Goal: Task Accomplishment & Management: Manage account settings

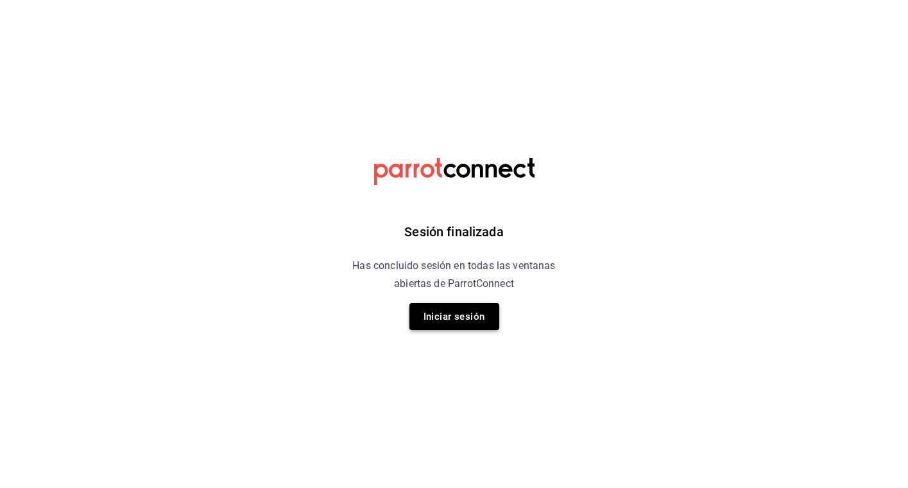
click at [479, 312] on button "Iniciar sesión" at bounding box center [454, 316] width 90 height 27
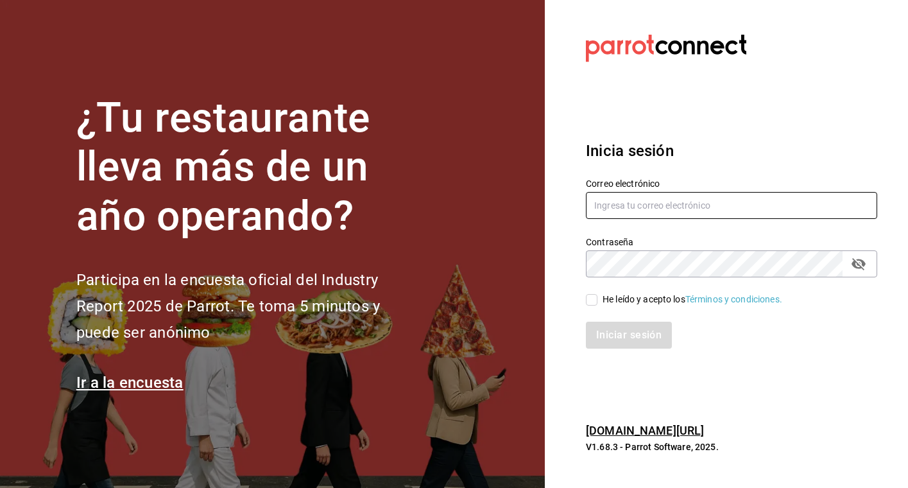
type input "[EMAIL_ADDRESS][DOMAIN_NAME]"
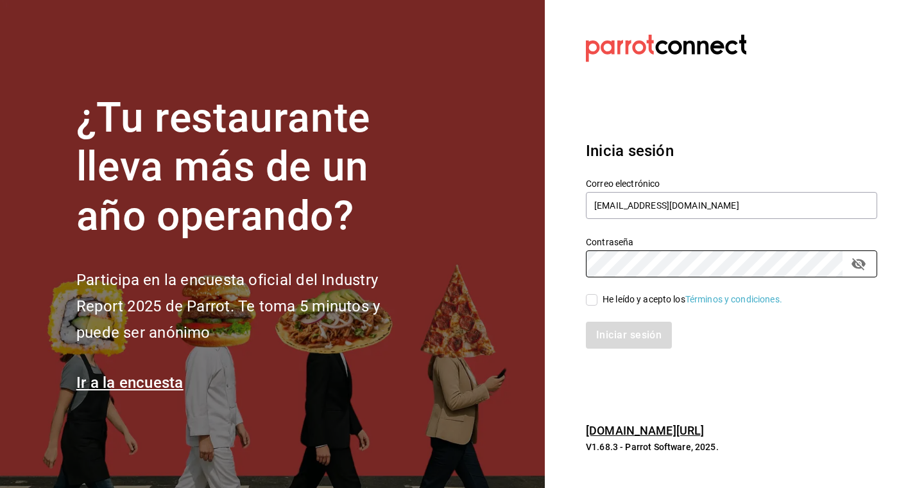
click at [594, 300] on input "He leído y acepto los Términos y condiciones." at bounding box center [592, 300] width 12 height 12
checkbox input "true"
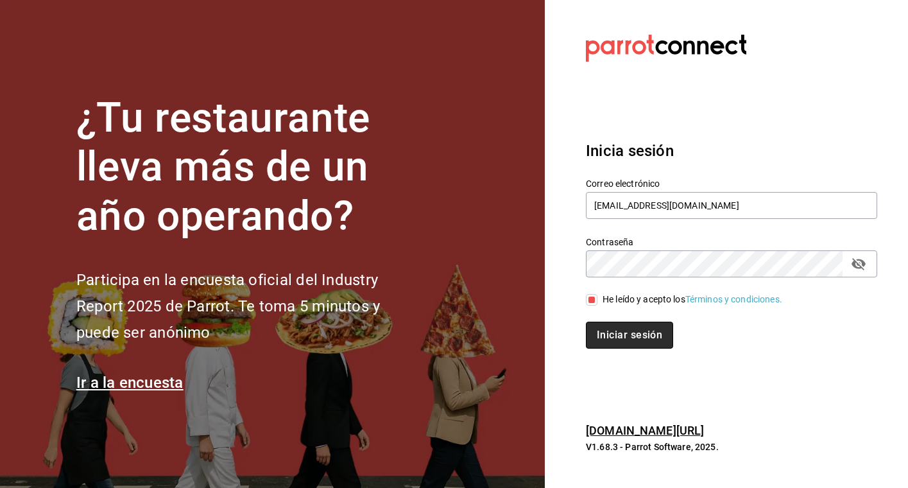
click at [615, 327] on button "Iniciar sesión" at bounding box center [629, 334] width 87 height 27
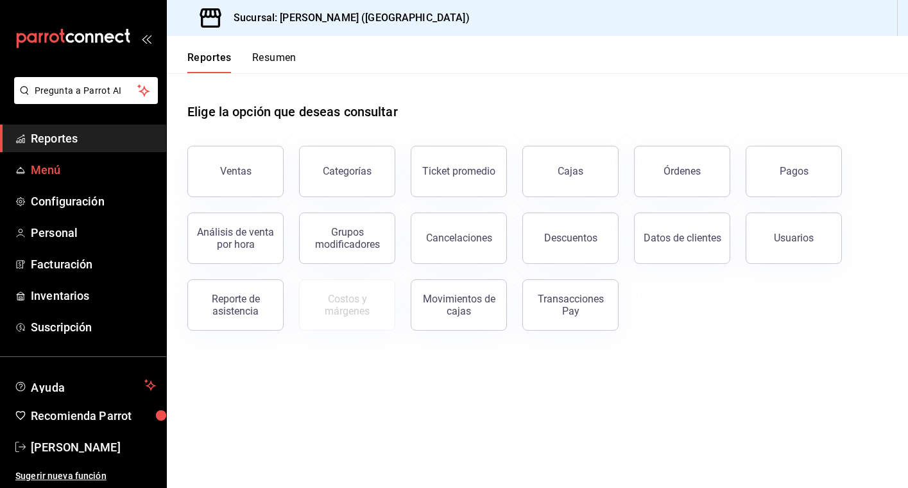
click at [61, 182] on link "Menú" at bounding box center [83, 170] width 166 height 28
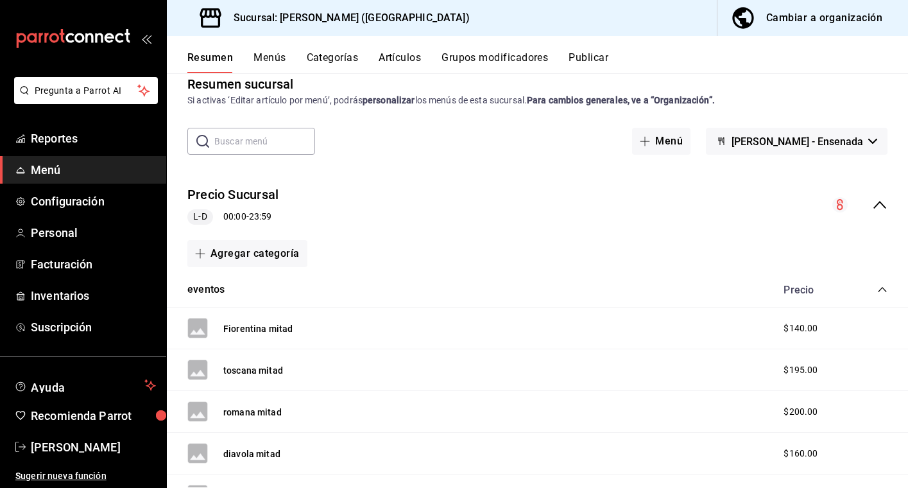
scroll to position [24, 0]
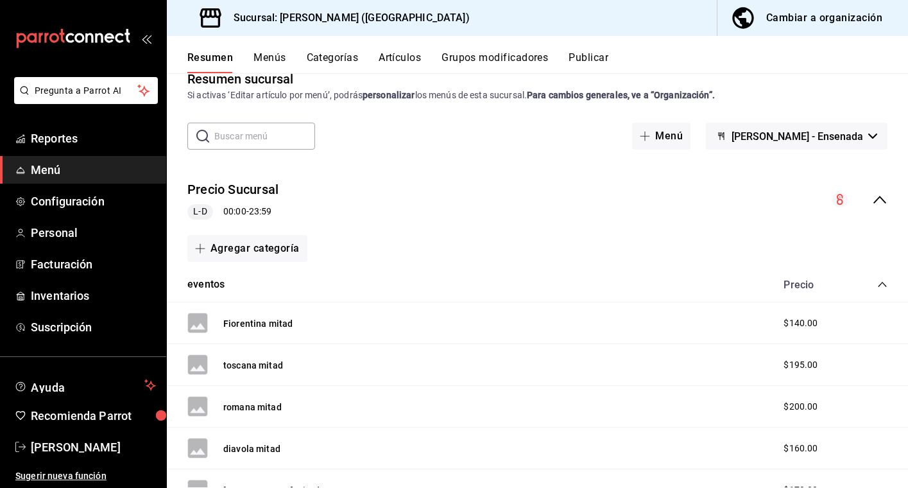
click at [339, 60] on button "Categorías" at bounding box center [333, 62] width 52 height 22
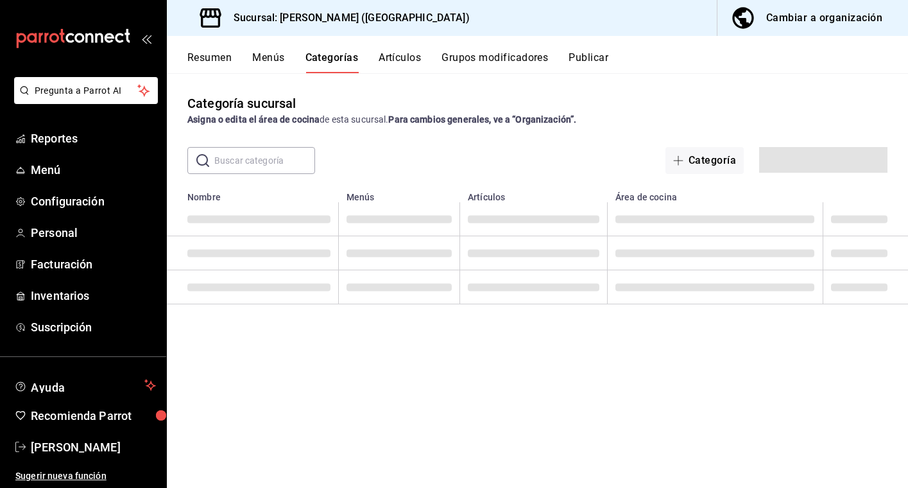
click at [469, 60] on button "Grupos modificadores" at bounding box center [494, 62] width 106 height 22
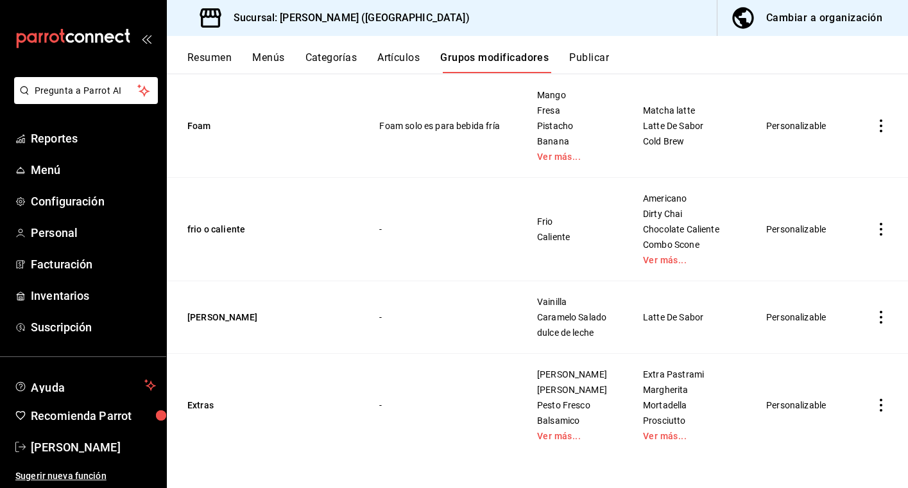
scroll to position [652, 0]
click at [880, 318] on icon "actions" at bounding box center [881, 316] width 3 height 13
click at [833, 344] on span "Editar" at bounding box center [842, 346] width 33 height 13
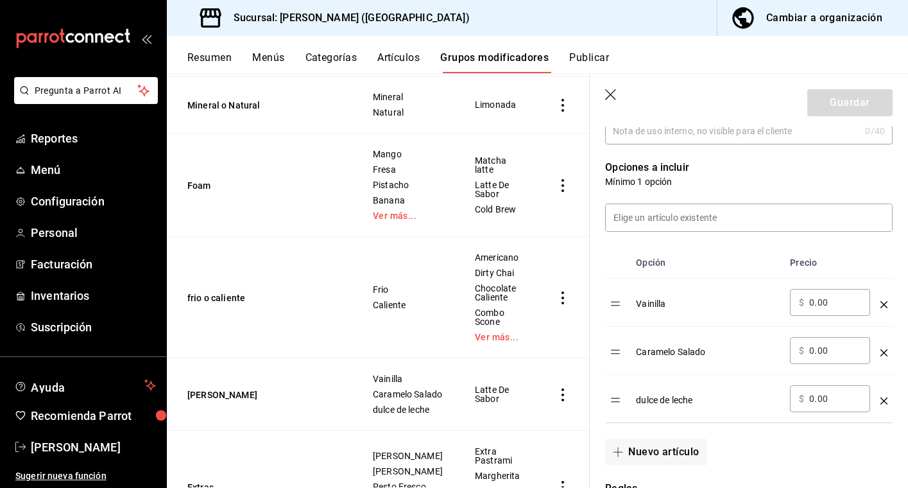
scroll to position [324, 0]
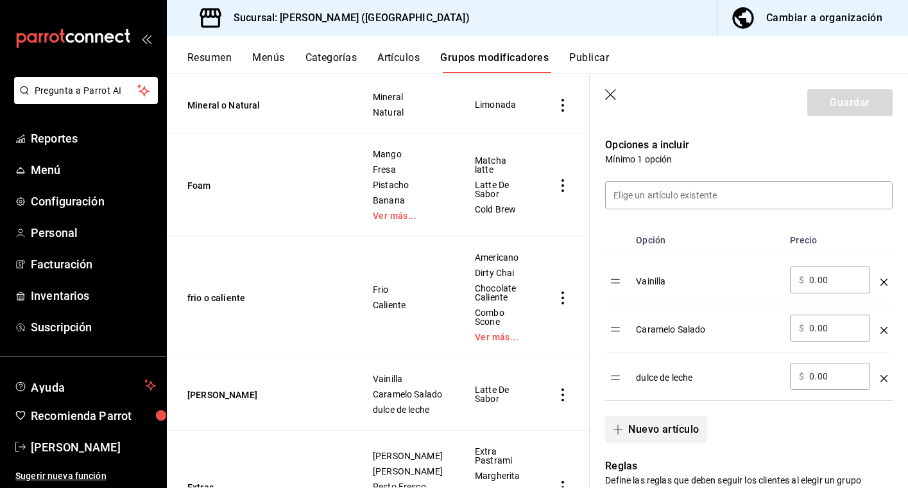
click at [648, 430] on button "Nuevo artículo" at bounding box center [655, 429] width 101 height 27
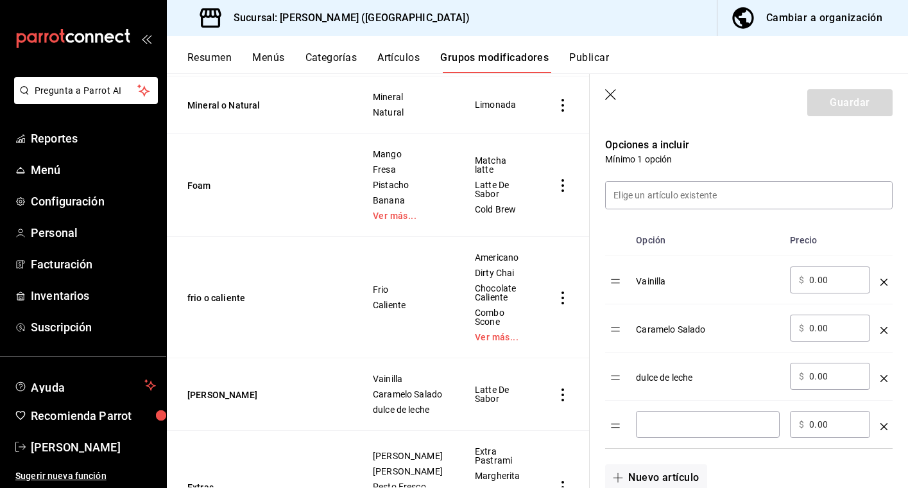
click at [663, 425] on input "optionsTable" at bounding box center [708, 424] width 126 height 13
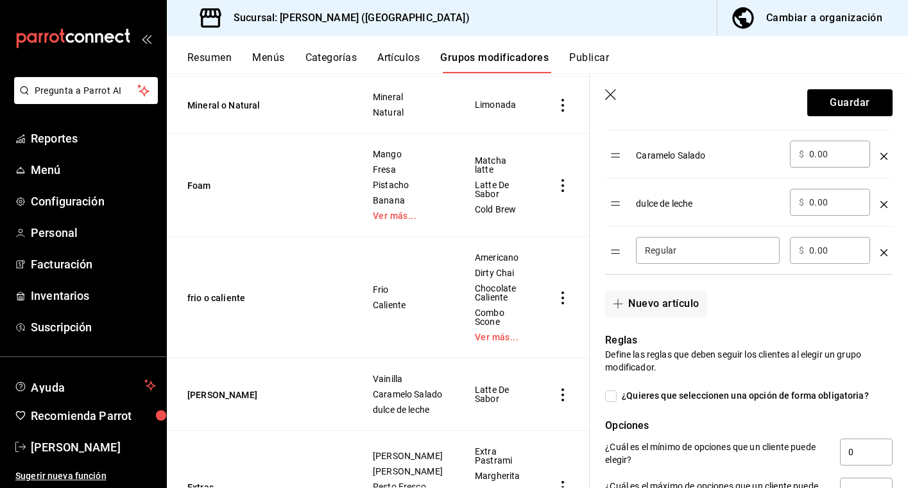
scroll to position [503, 0]
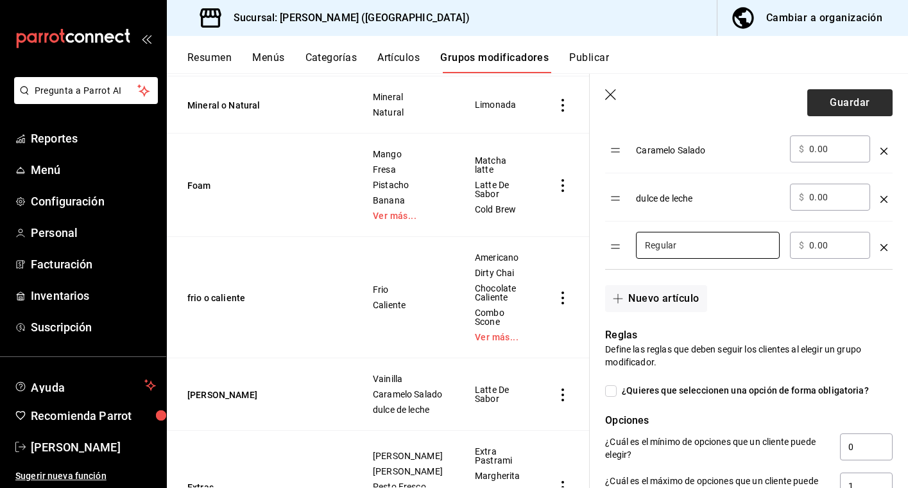
type input "Regular"
click at [845, 96] on button "Guardar" at bounding box center [849, 102] width 85 height 27
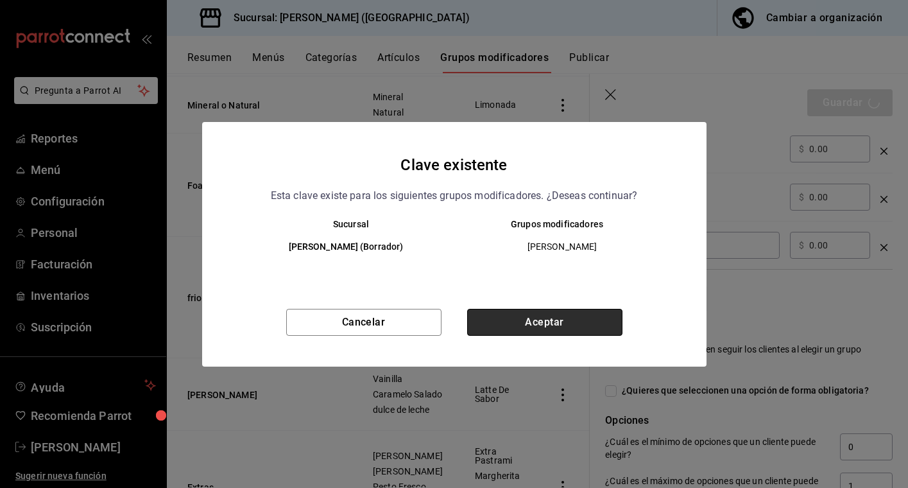
click at [572, 327] on button "Aceptar" at bounding box center [544, 322] width 155 height 27
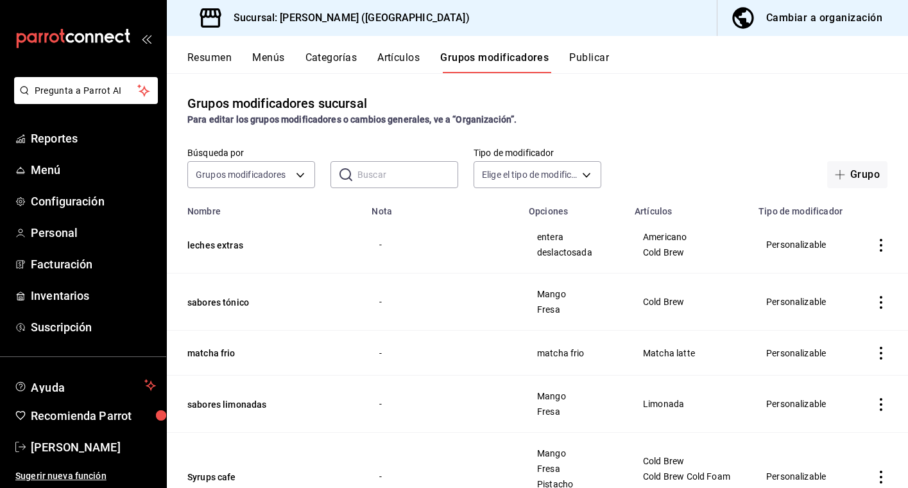
click at [326, 56] on button "Categorías" at bounding box center [331, 62] width 52 height 22
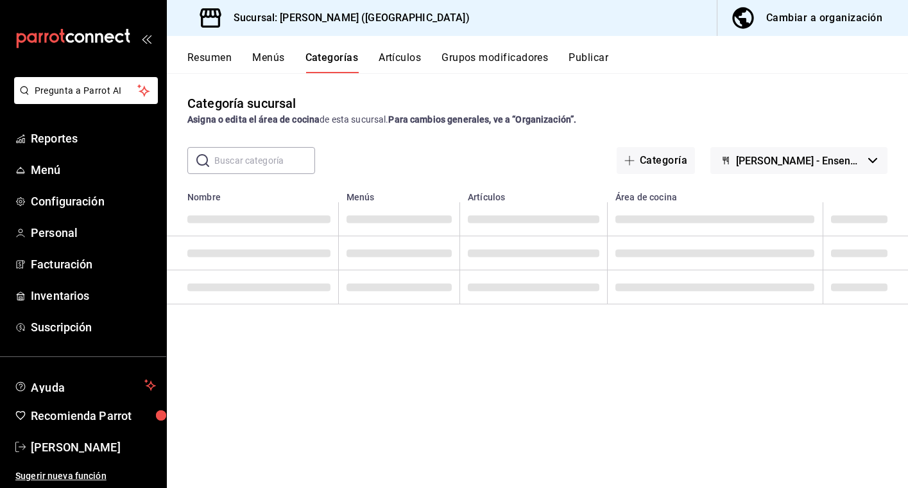
click at [400, 56] on button "Artículos" at bounding box center [399, 62] width 42 height 22
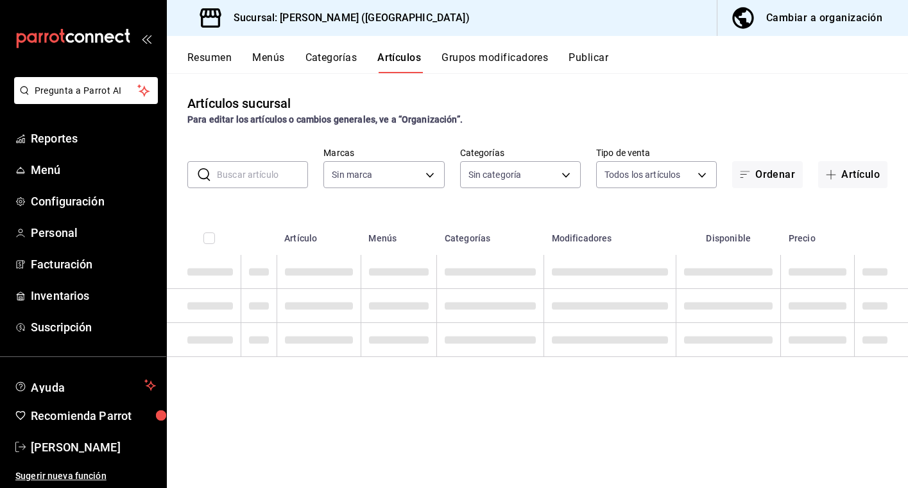
type input "5681dd46-dac4-46e6-8878-1335971c530d"
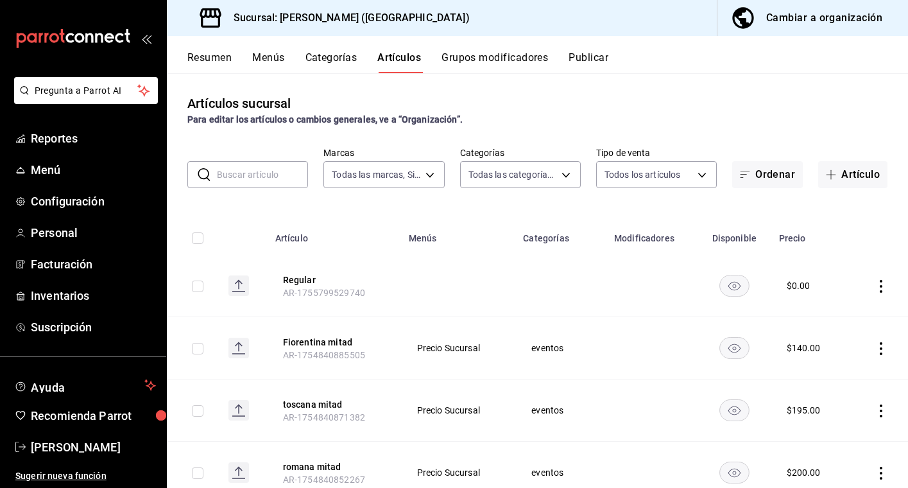
type input "97815013-9f93-4038-a308-110201b749c5,eaa92662-72ae-4b6f-87f2-074b97ca7f69,47e5e…"
click at [851, 174] on button "Artículo" at bounding box center [852, 174] width 69 height 27
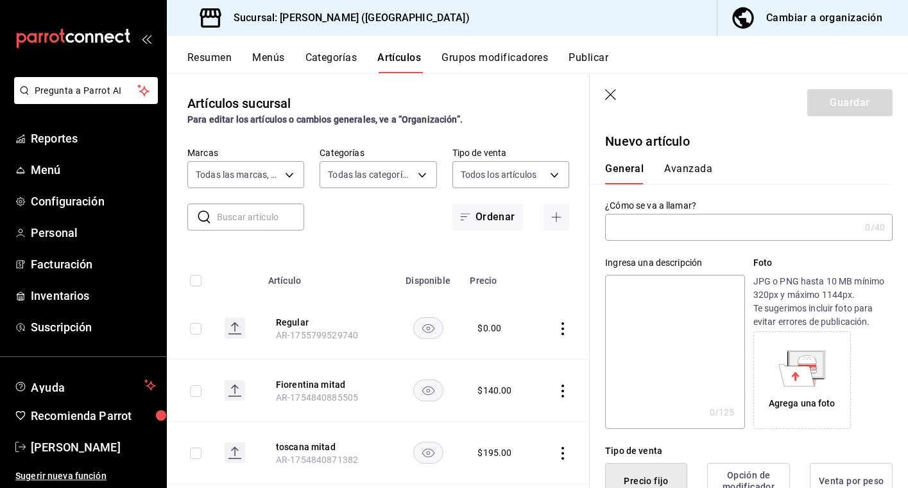
type input "a"
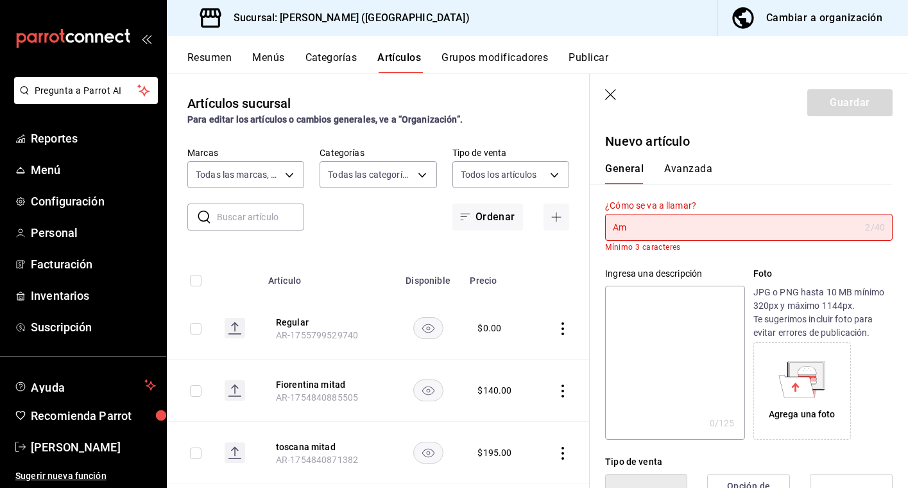
type input "A"
click at [607, 91] on icon "button" at bounding box center [610, 94] width 11 height 11
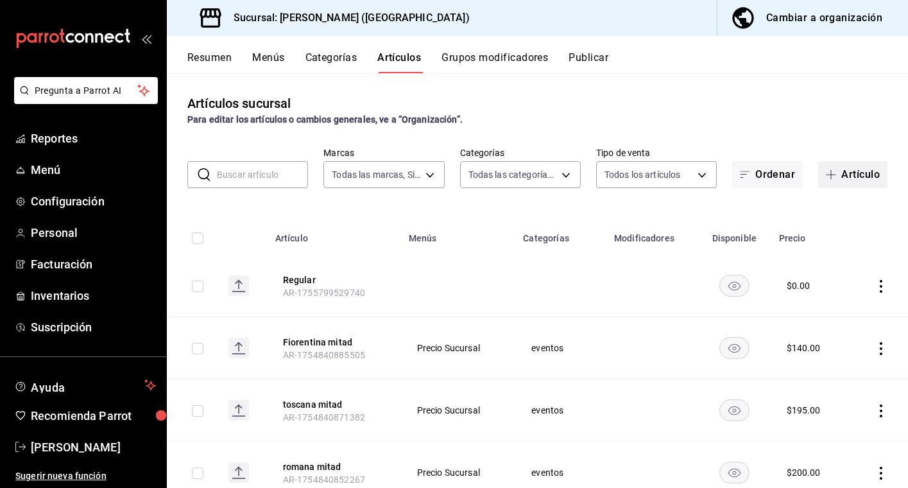
click at [847, 172] on button "Artículo" at bounding box center [852, 174] width 69 height 27
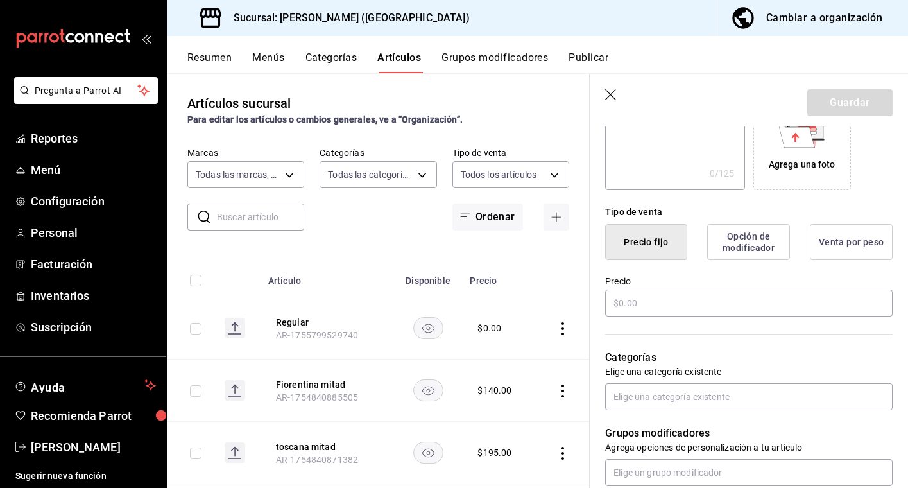
scroll to position [244, 0]
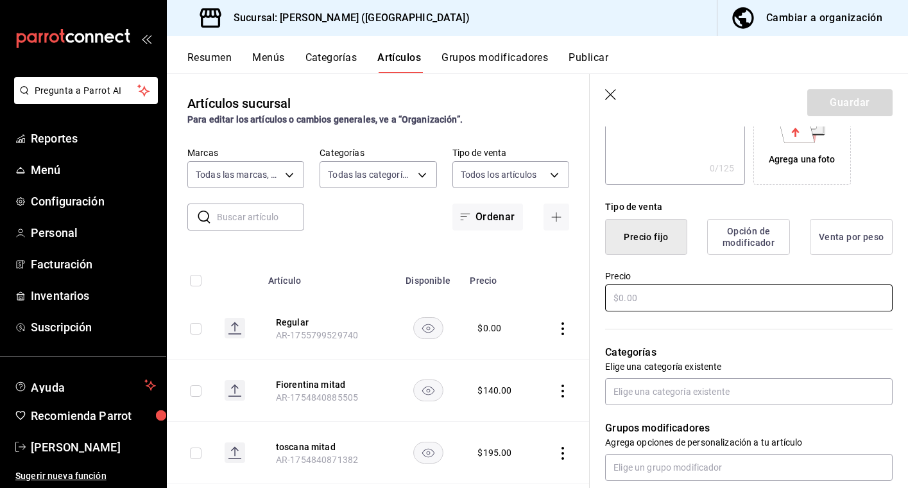
type input "extra crema pistacho"
click at [638, 303] on input "text" at bounding box center [748, 297] width 287 height 27
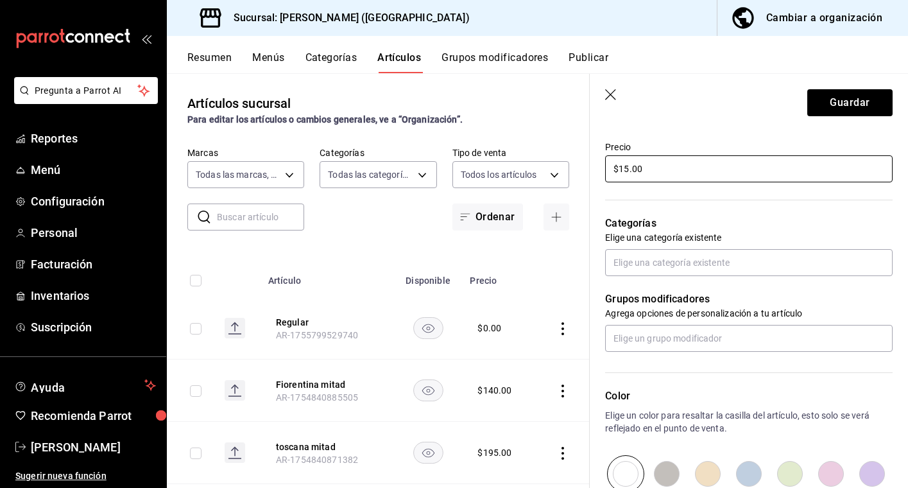
scroll to position [370, 0]
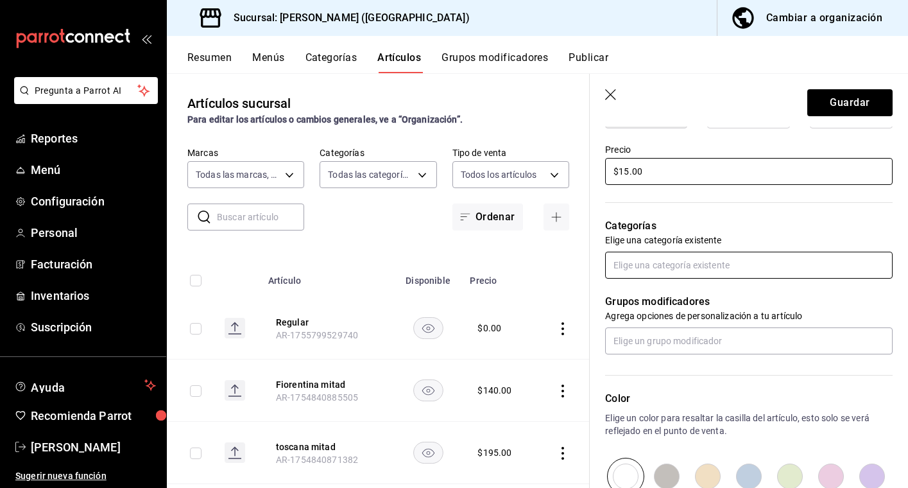
type input "$15.00"
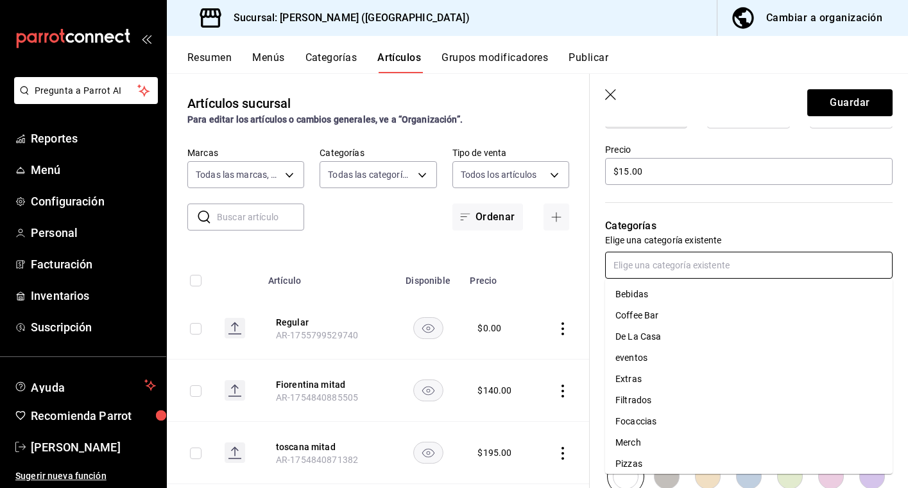
click at [655, 272] on input "text" at bounding box center [748, 264] width 287 height 27
click at [652, 318] on li "Coffee Bar" at bounding box center [748, 315] width 287 height 21
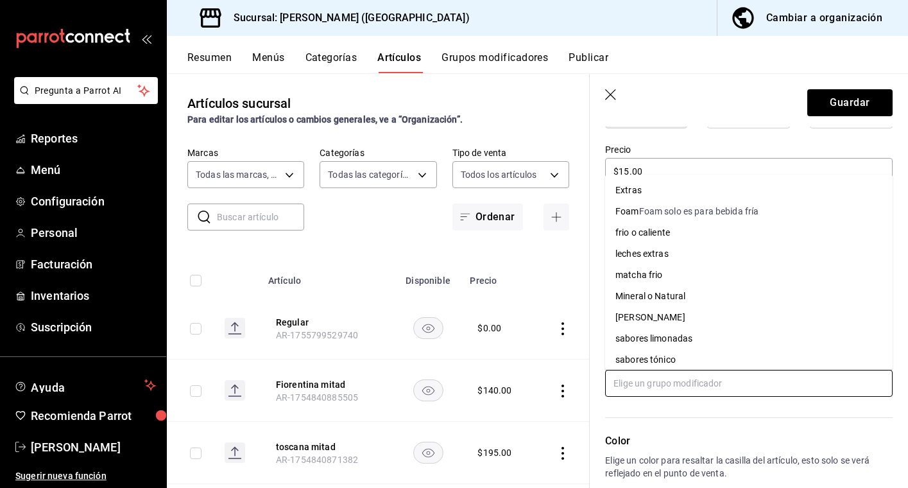
click at [656, 390] on input "text" at bounding box center [748, 383] width 287 height 27
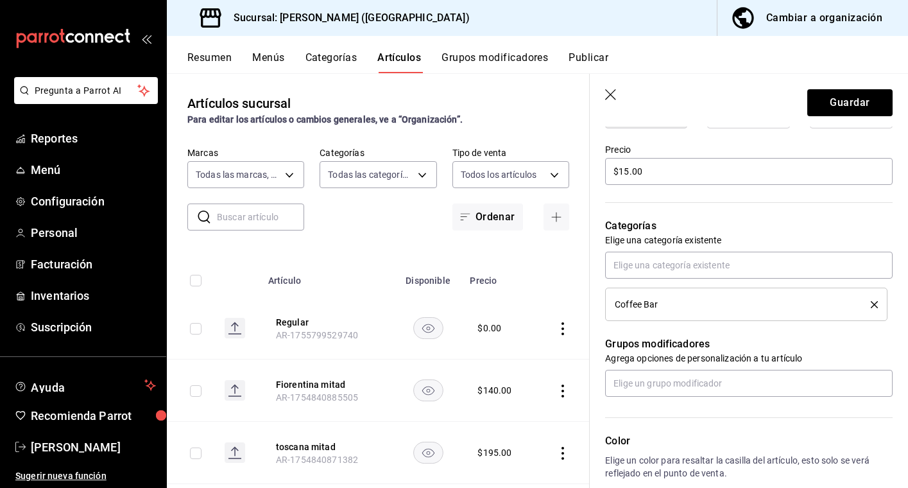
click at [668, 414] on div "Color Elige un color para resaltar la casilla del artículo, esto solo se verá r…" at bounding box center [741, 466] width 303 height 140
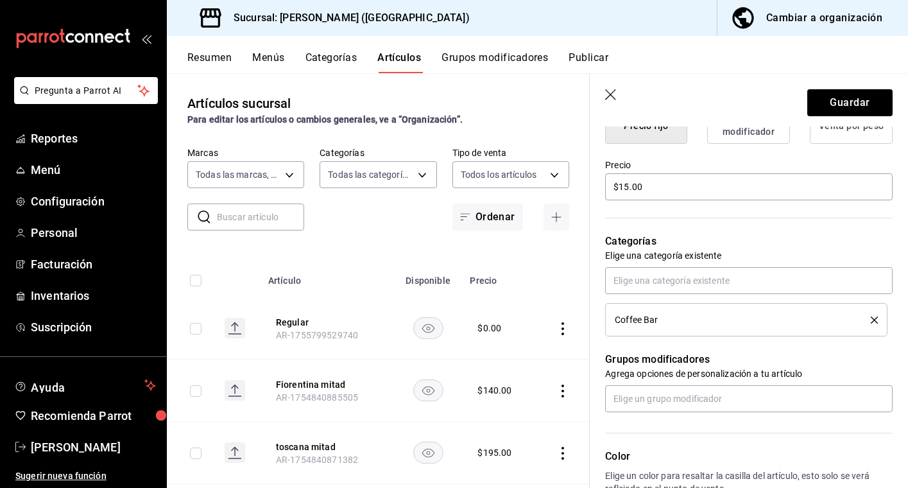
scroll to position [406, 0]
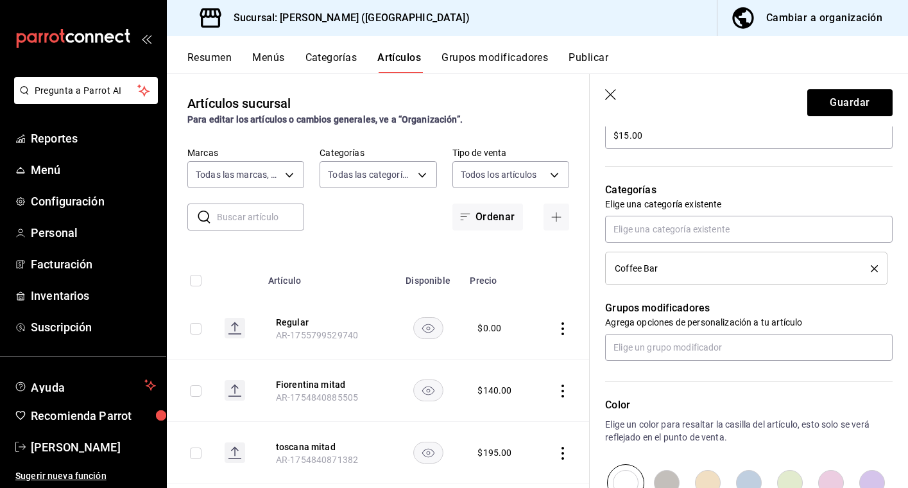
click at [701, 270] on div "Coffee Bar" at bounding box center [733, 268] width 237 height 9
click at [872, 270] on icon "delete" at bounding box center [874, 268] width 7 height 7
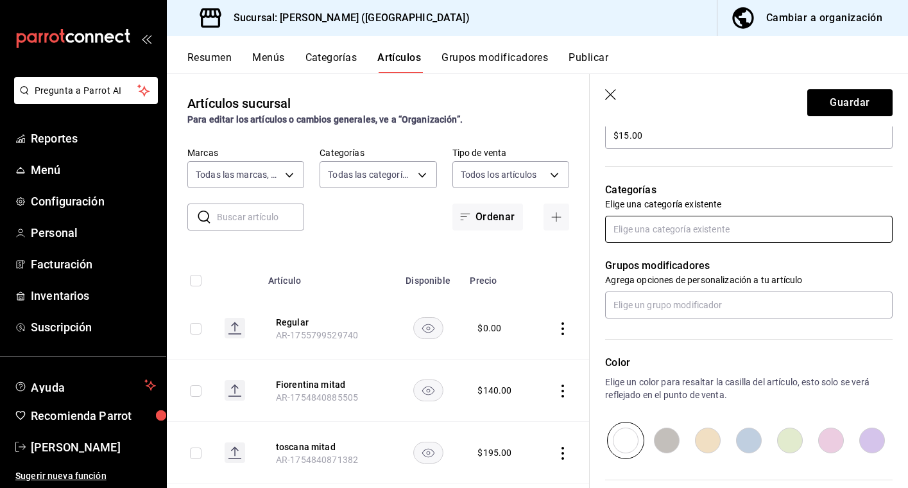
click at [766, 235] on input "text" at bounding box center [748, 229] width 287 height 27
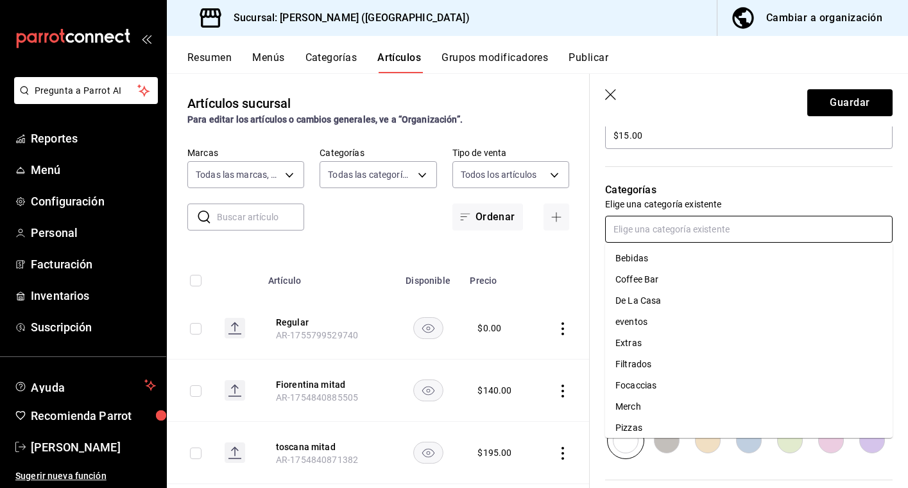
click at [651, 344] on li "Extras" at bounding box center [748, 342] width 287 height 21
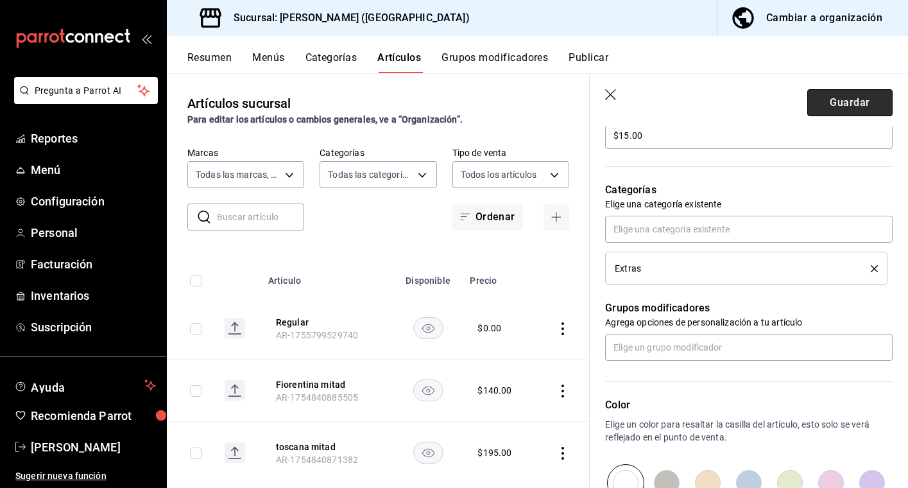
click at [839, 108] on button "Guardar" at bounding box center [849, 102] width 85 height 27
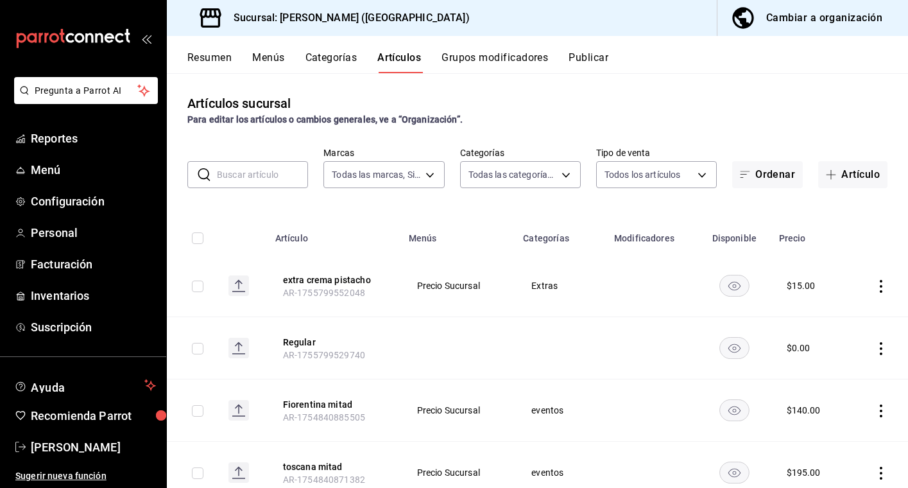
click at [592, 56] on button "Publicar" at bounding box center [588, 62] width 40 height 22
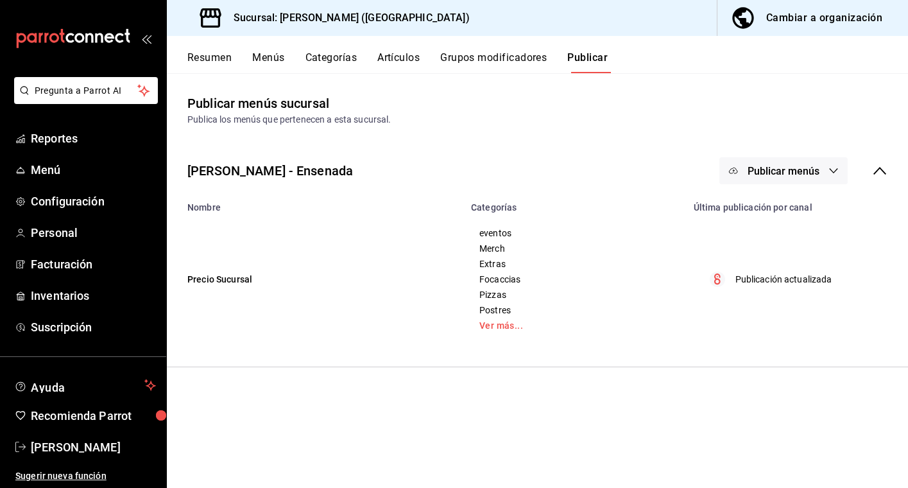
click at [753, 176] on span "Publicar menús" at bounding box center [783, 171] width 72 height 12
click at [762, 226] on li "Punto de venta" at bounding box center [784, 212] width 118 height 36
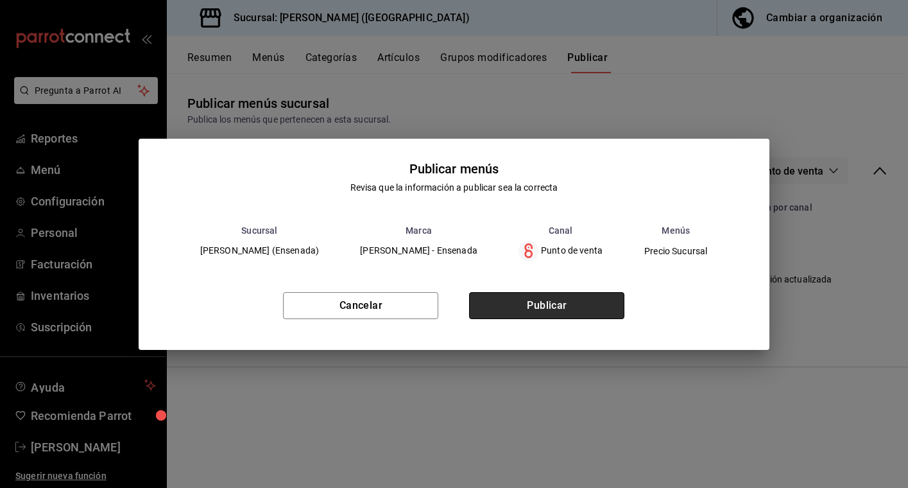
click at [567, 303] on button "Publicar" at bounding box center [546, 305] width 155 height 27
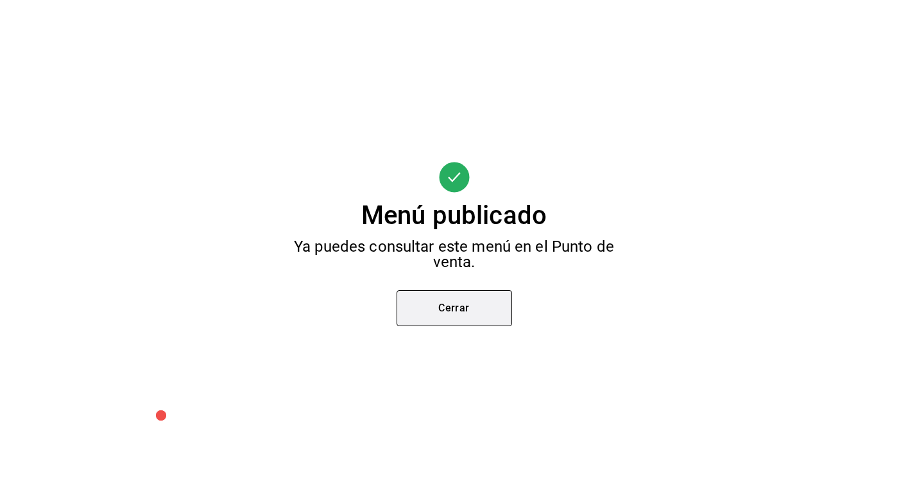
click at [462, 313] on button "Cerrar" at bounding box center [453, 308] width 115 height 36
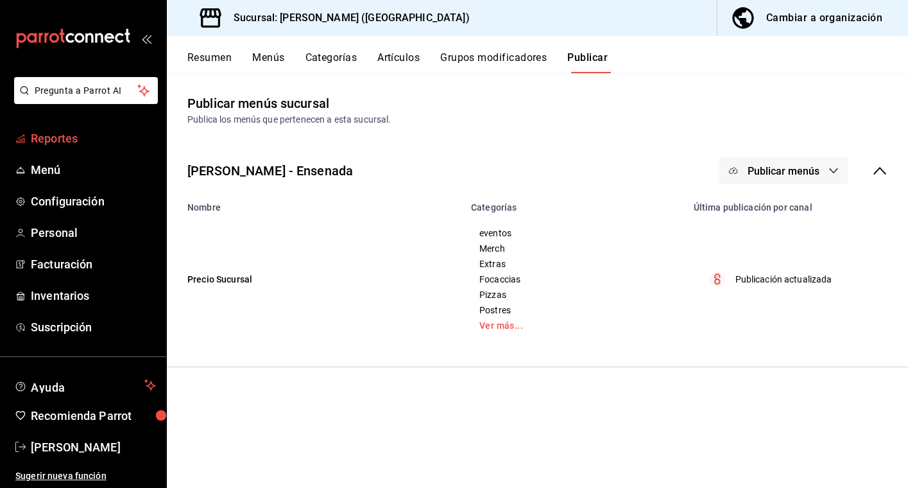
click at [40, 144] on span "Reportes" at bounding box center [93, 138] width 125 height 17
